Goal: Navigation & Orientation: Find specific page/section

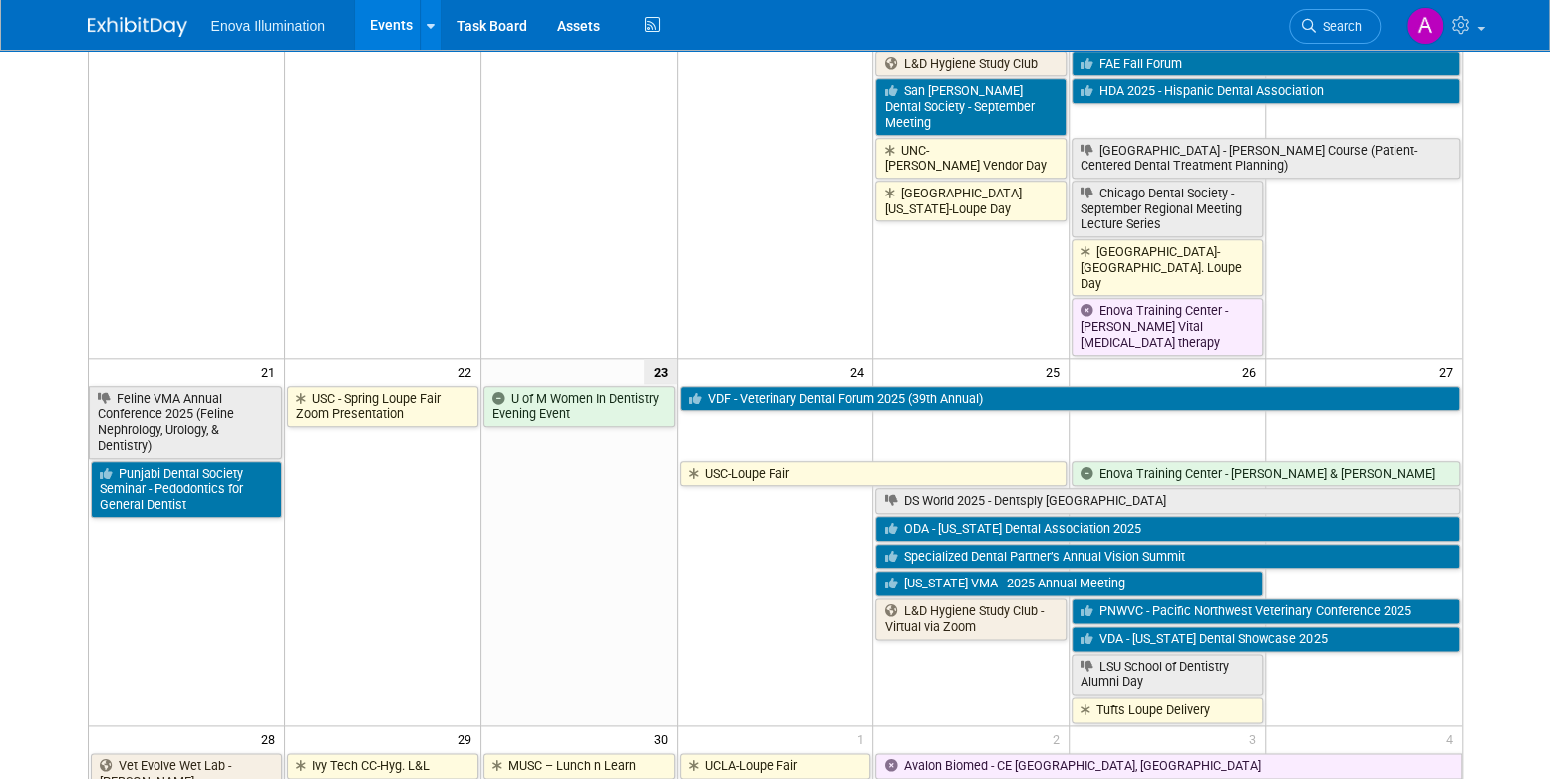
scroll to position [1121, 0]
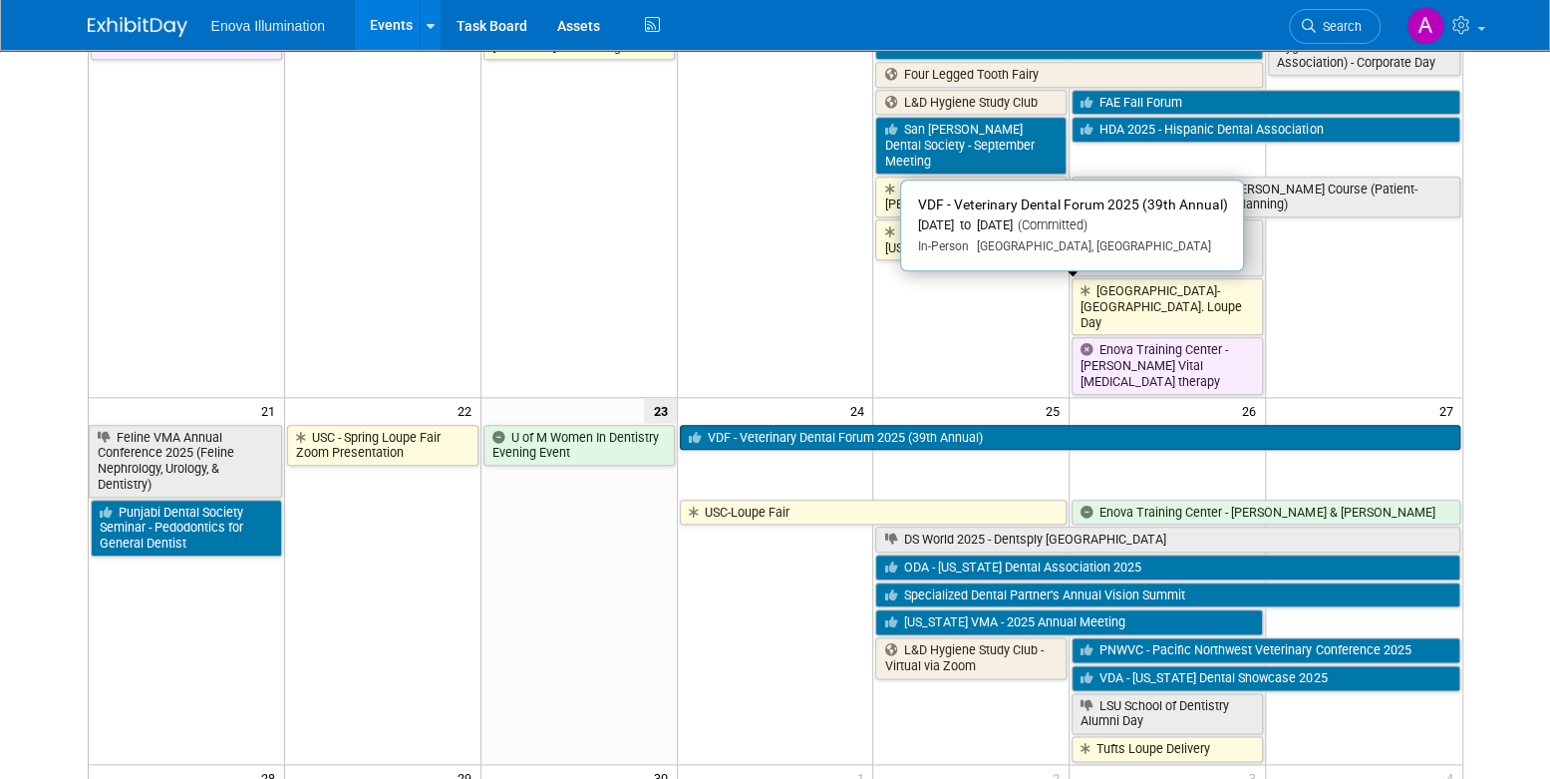
click at [798, 425] on link "VDF - Veterinary Dental Forum 2025 (39th Annual)" at bounding box center [1070, 438] width 781 height 26
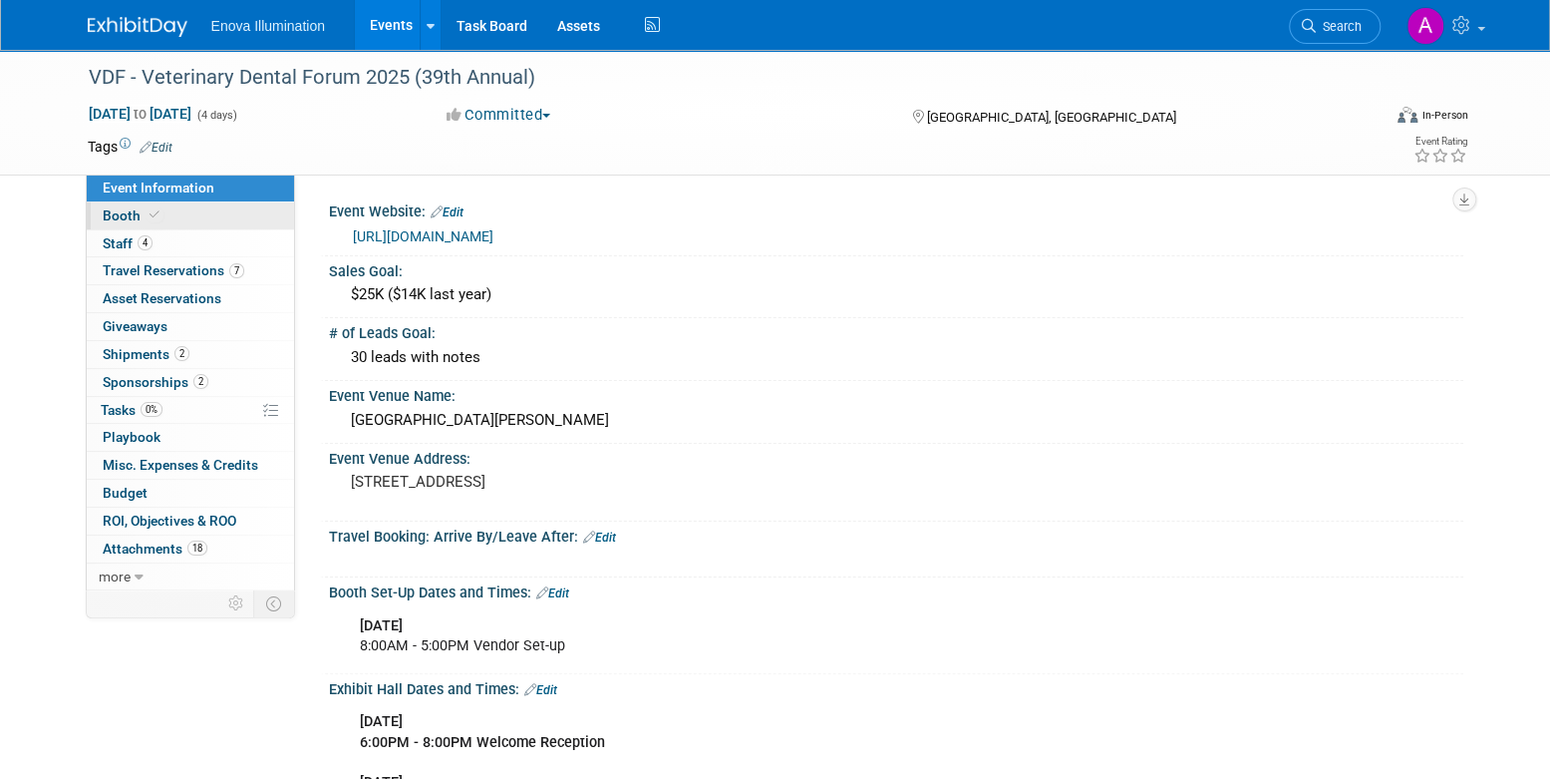
click at [175, 225] on link "Booth" at bounding box center [190, 215] width 207 height 27
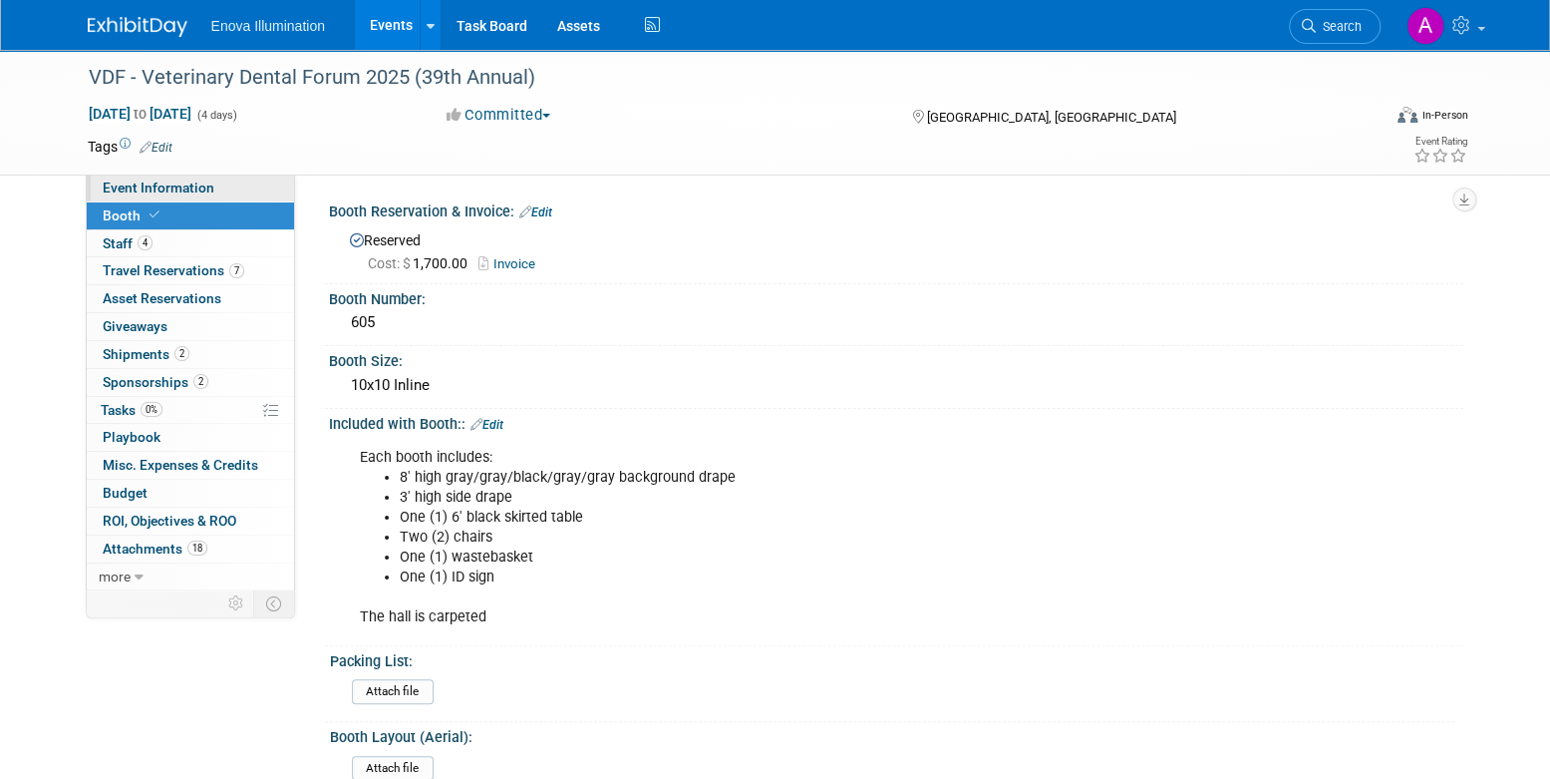
click at [196, 199] on link "Event Information" at bounding box center [190, 187] width 207 height 27
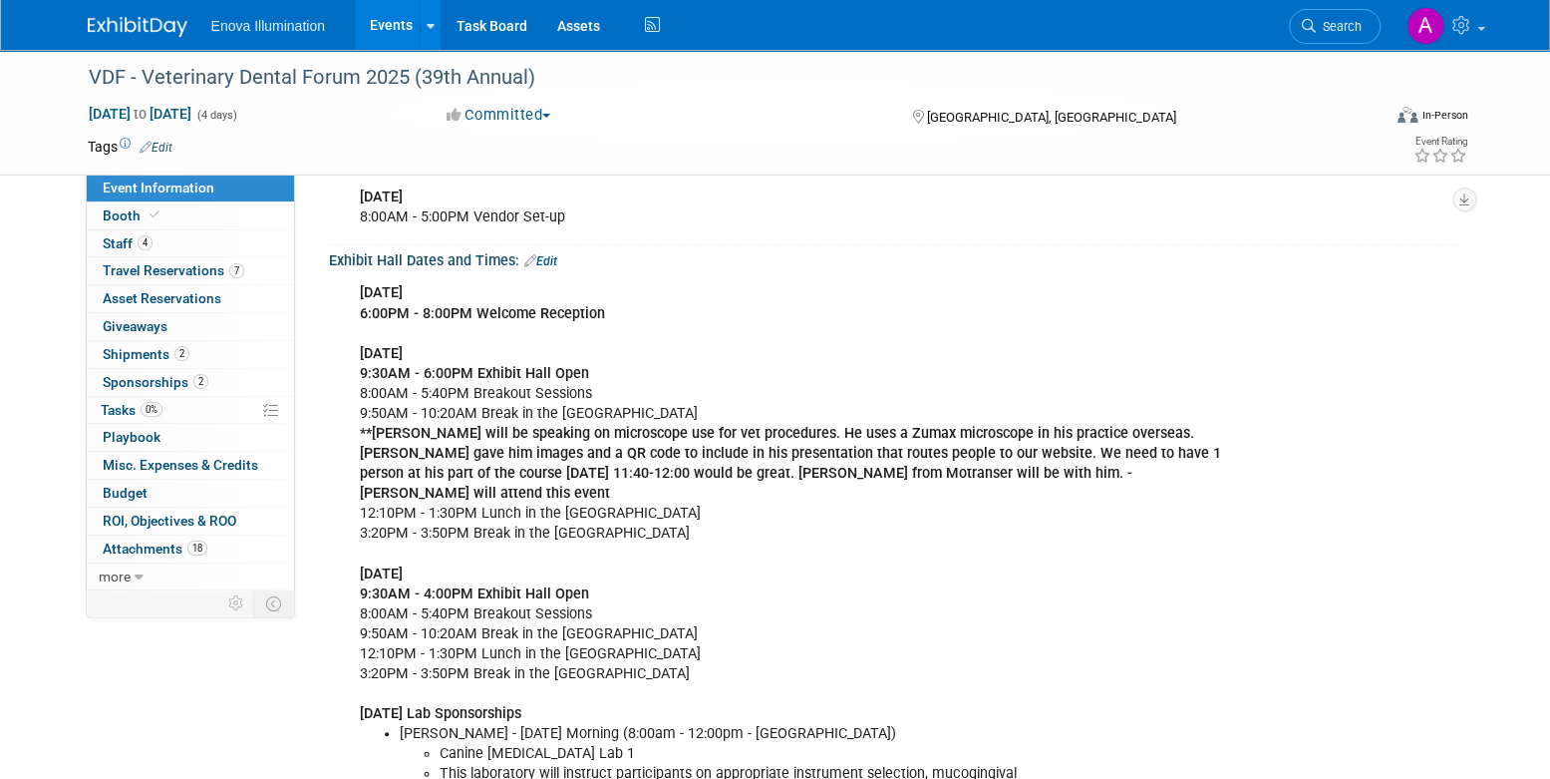
scroll to position [399, 0]
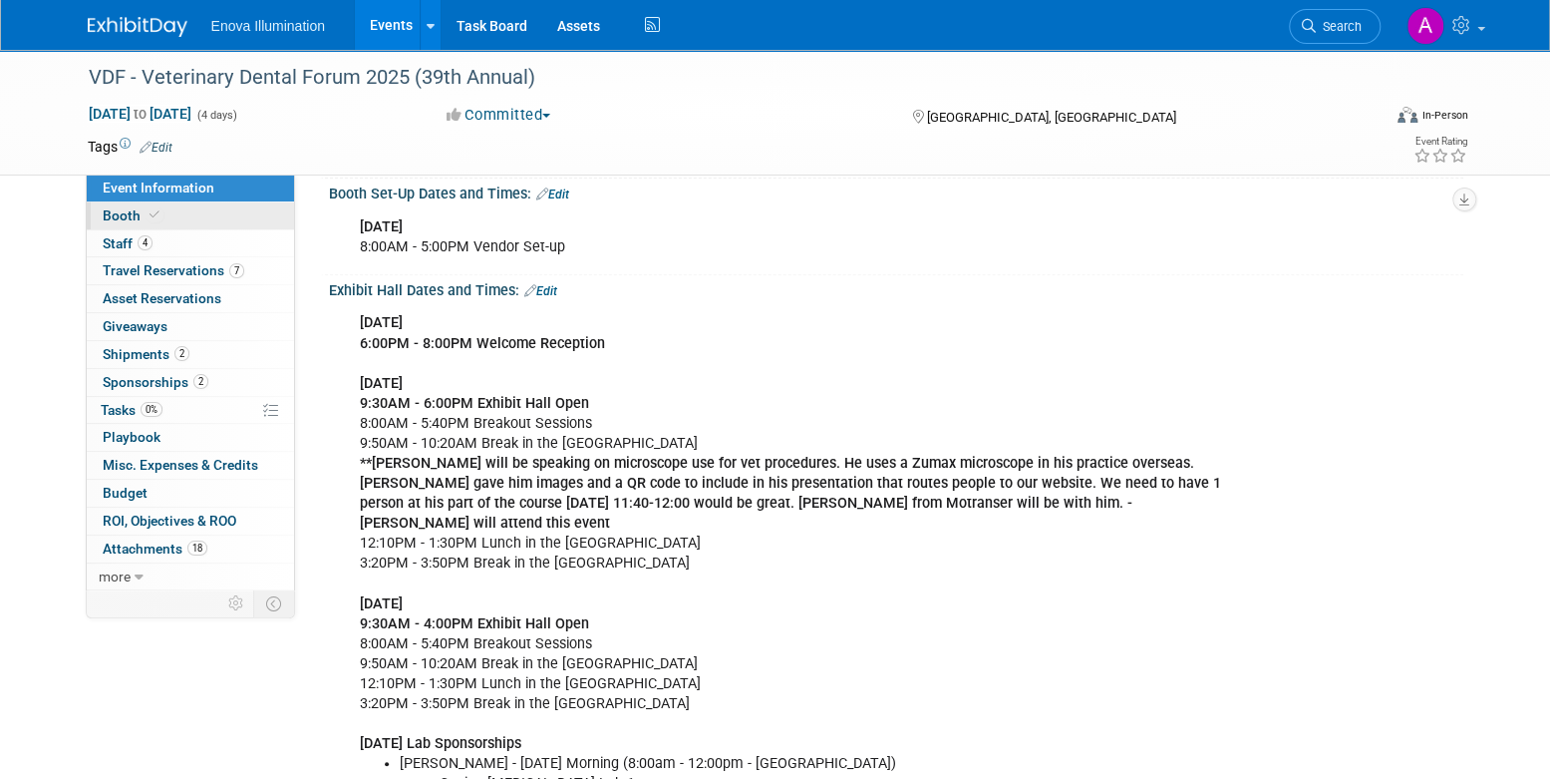
click at [166, 210] on link "Booth" at bounding box center [190, 215] width 207 height 27
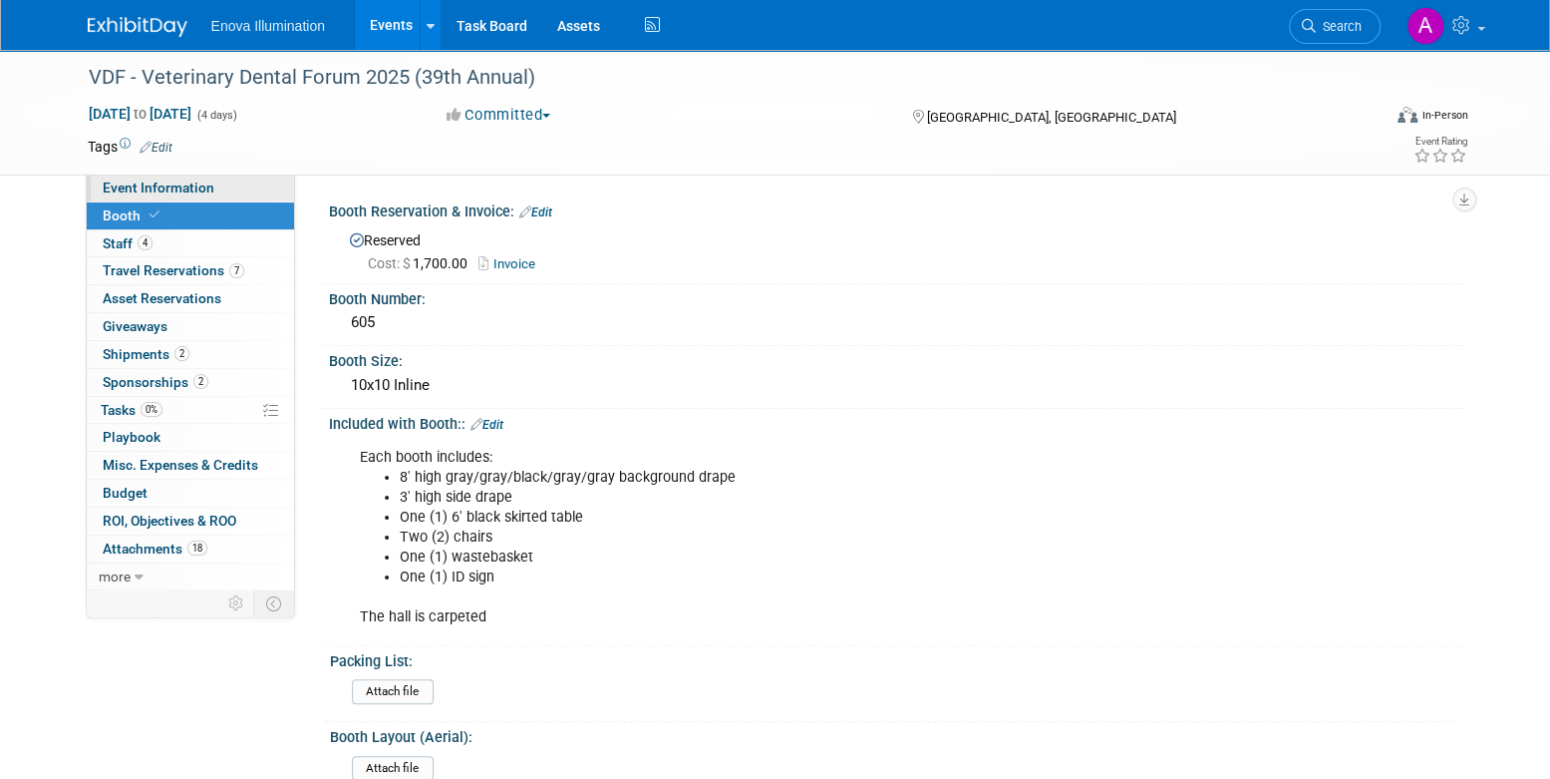
click at [239, 178] on link "Event Information" at bounding box center [190, 187] width 207 height 27
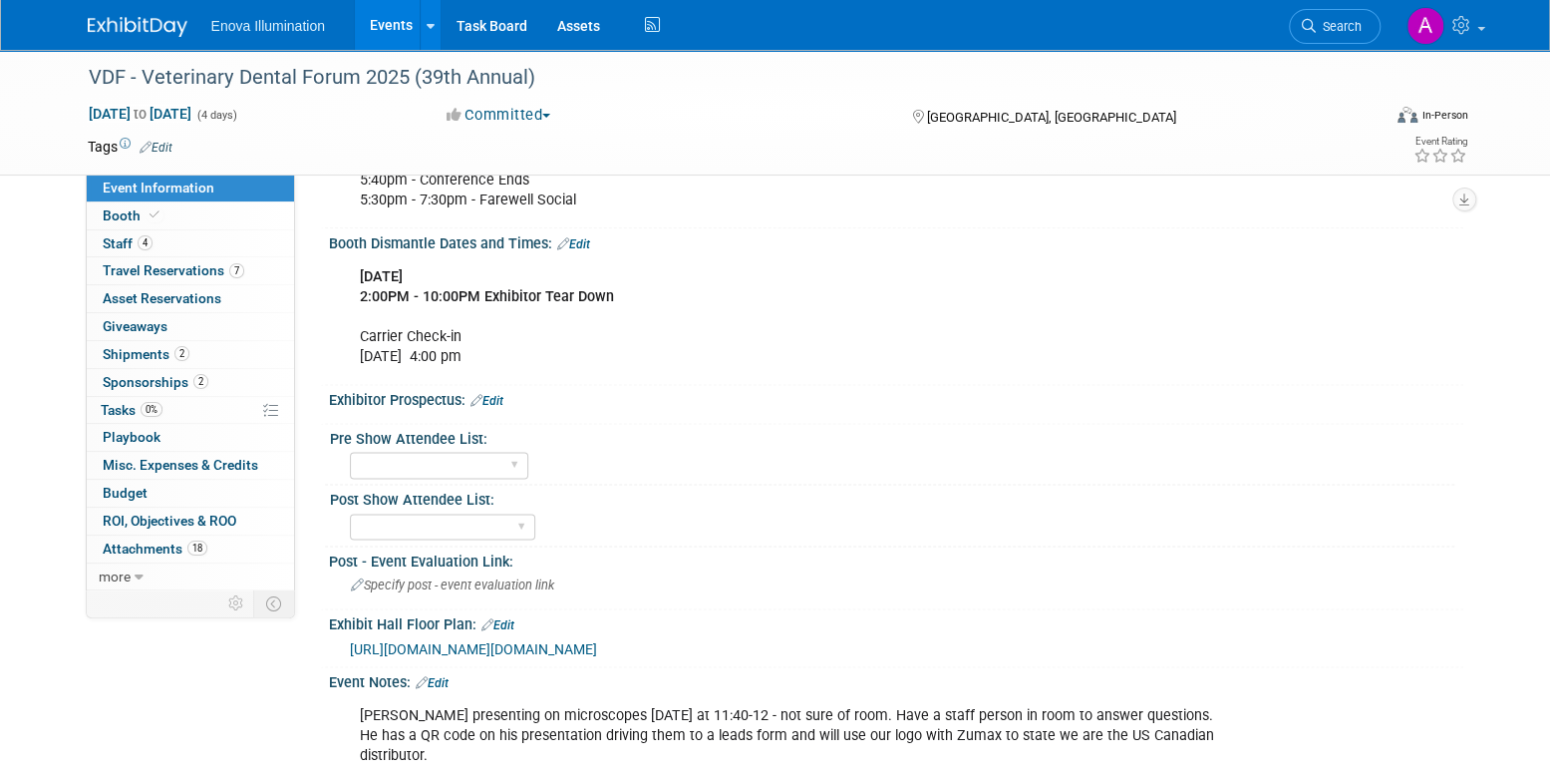
scroll to position [1496, 0]
